Goal: Check status: Check status

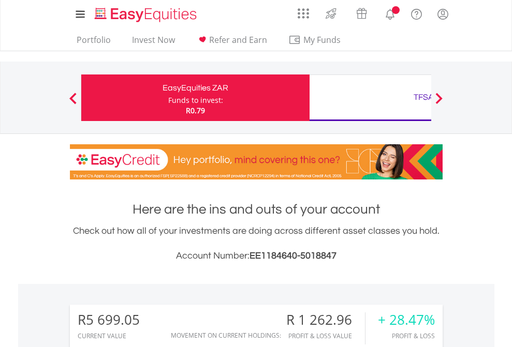
scroll to position [99, 163]
click at [168, 98] on div "Funds to invest:" at bounding box center [195, 100] width 55 height 10
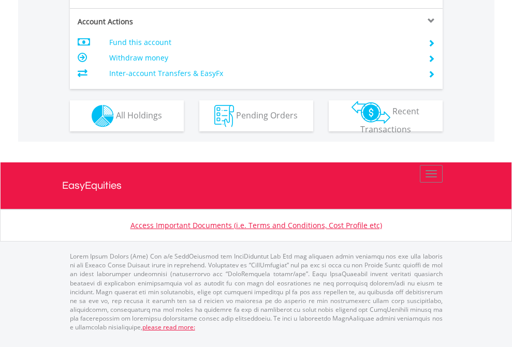
scroll to position [972, 0]
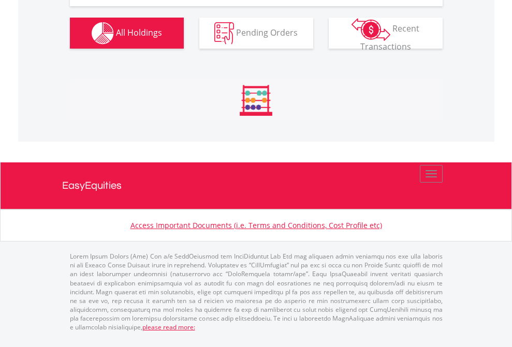
scroll to position [99, 163]
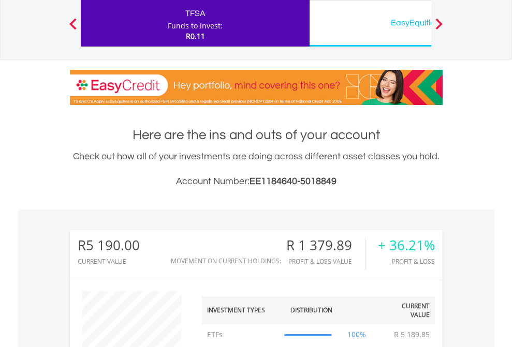
scroll to position [99, 163]
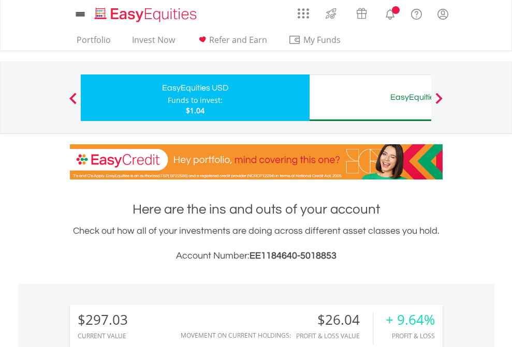
scroll to position [773, 0]
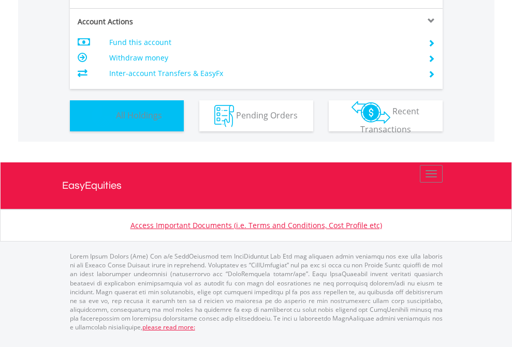
scroll to position [99, 163]
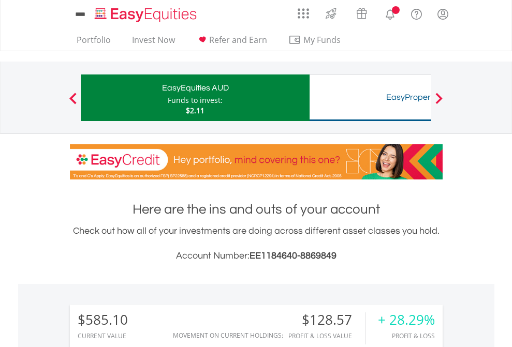
scroll to position [99, 163]
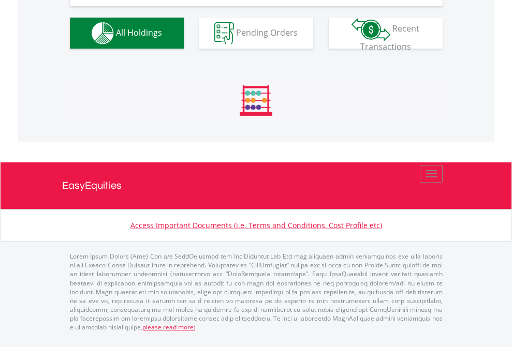
scroll to position [1152, 0]
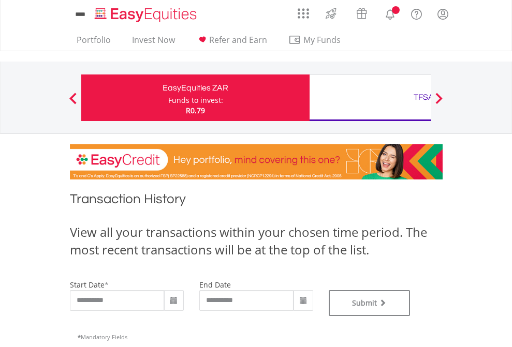
type input "**********"
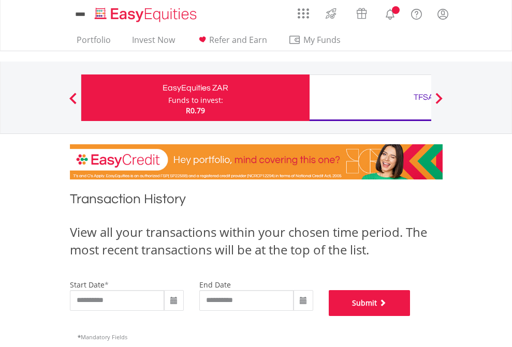
click at [411, 316] on button "Submit" at bounding box center [370, 303] width 82 height 26
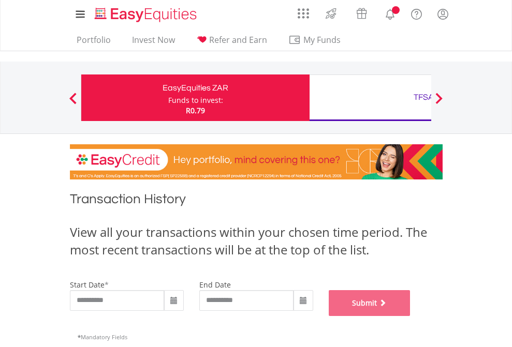
scroll to position [420, 0]
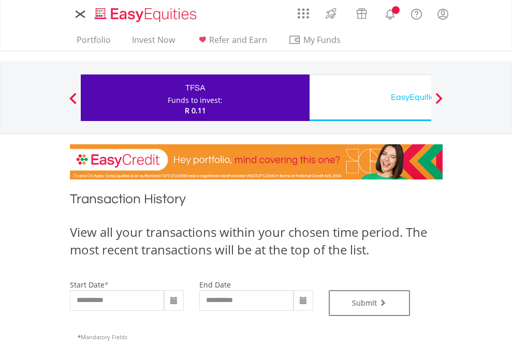
type input "**********"
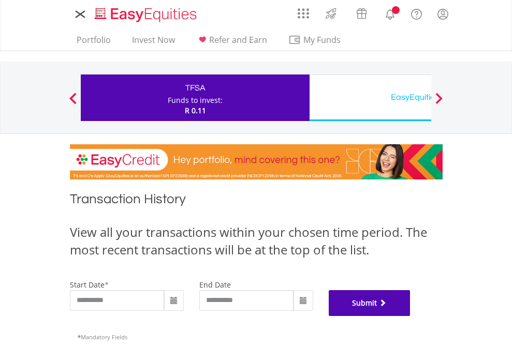
click at [411, 316] on button "Submit" at bounding box center [370, 303] width 82 height 26
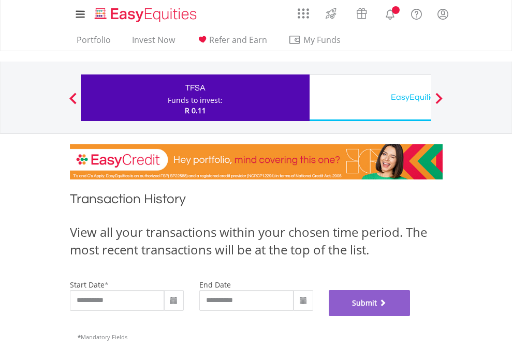
scroll to position [420, 0]
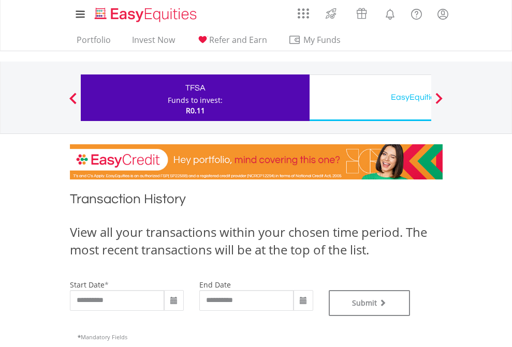
click at [370, 98] on div "EasyEquities USD" at bounding box center [424, 97] width 216 height 14
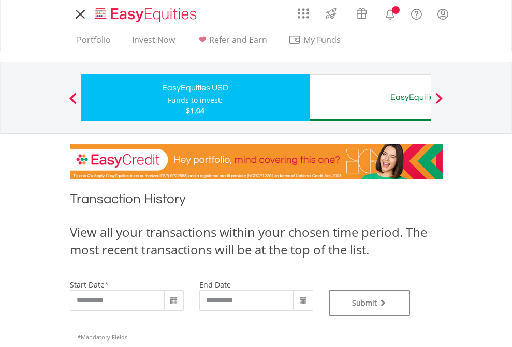
type input "**********"
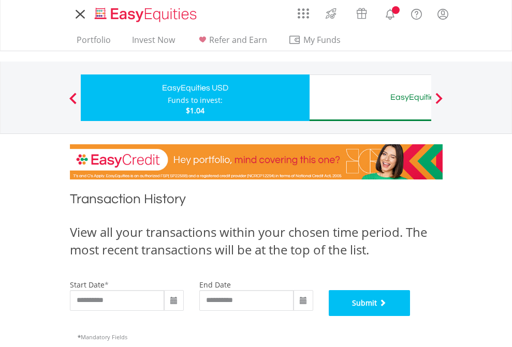
click at [411, 316] on button "Submit" at bounding box center [370, 303] width 82 height 26
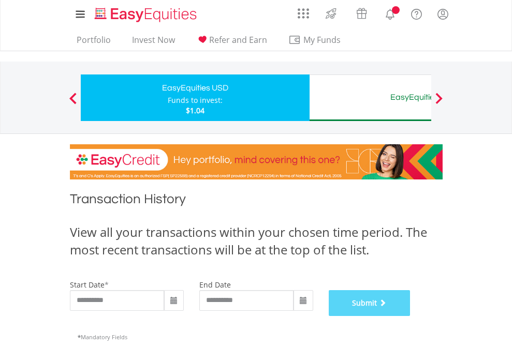
scroll to position [420, 0]
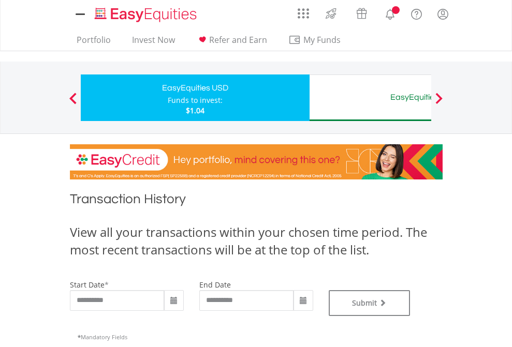
click at [370, 98] on div "EasyEquities AUD" at bounding box center [424, 97] width 216 height 14
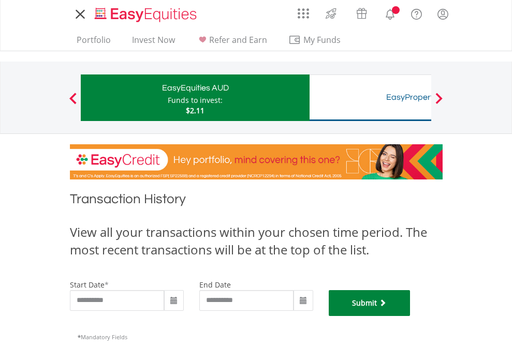
click at [411, 316] on button "Submit" at bounding box center [370, 303] width 82 height 26
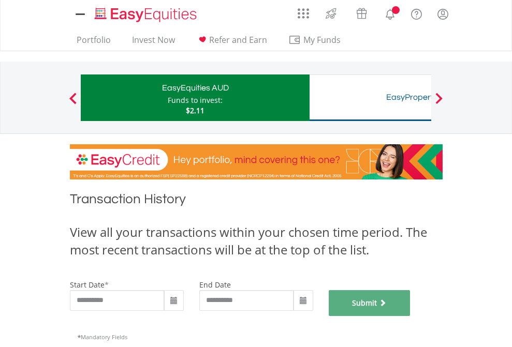
scroll to position [420, 0]
